Goal: Book appointment/travel/reservation

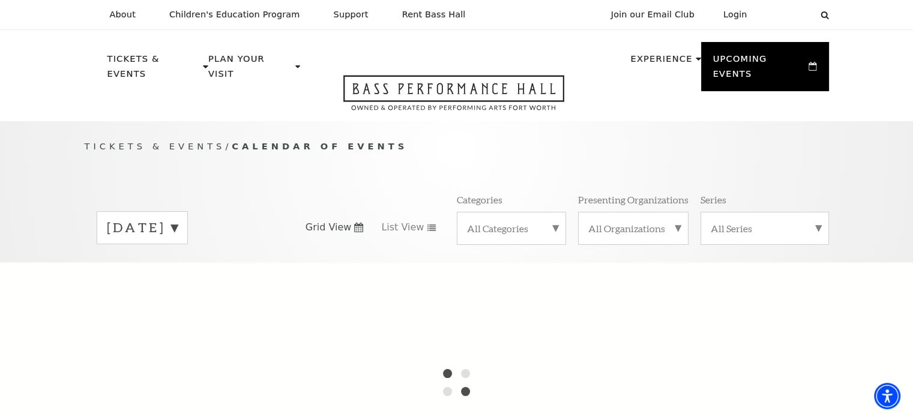
click at [178, 220] on label "[DATE]" at bounding box center [142, 227] width 71 height 19
click at [178, 240] on label "[DATE]" at bounding box center [142, 253] width 71 height 26
click at [178, 218] on label "[DATE]" at bounding box center [142, 227] width 71 height 19
click at [178, 240] on label "[DATE]" at bounding box center [142, 253] width 71 height 26
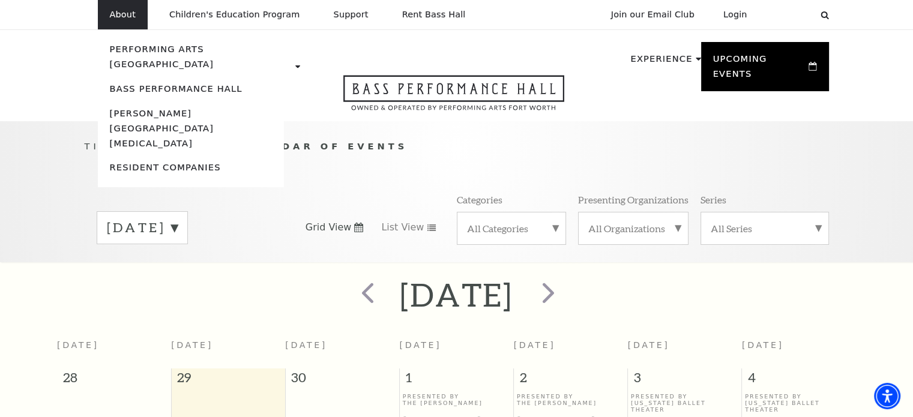
scroll to position [106, 0]
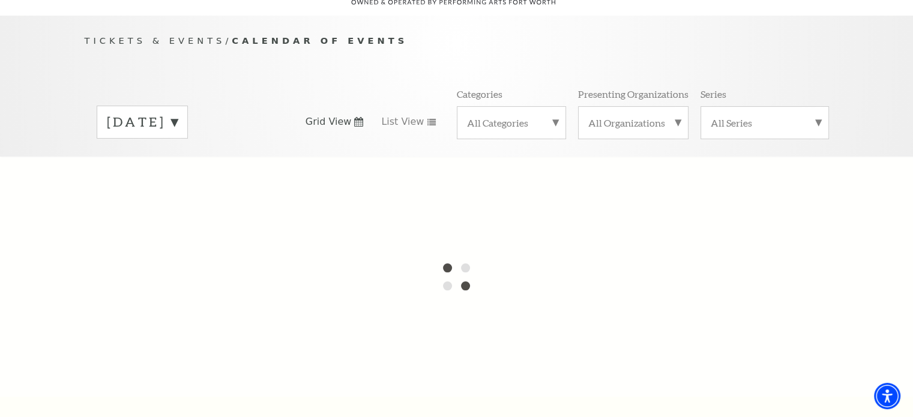
click at [188, 117] on div "[DATE]" at bounding box center [142, 122] width 91 height 33
click at [178, 135] on label "[DATE]" at bounding box center [142, 147] width 71 height 26
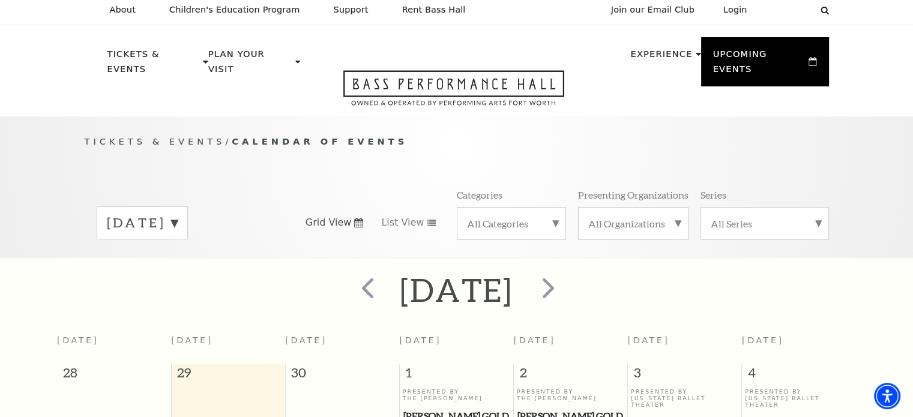
scroll to position [148, 0]
